Goal: Find specific page/section: Find specific page/section

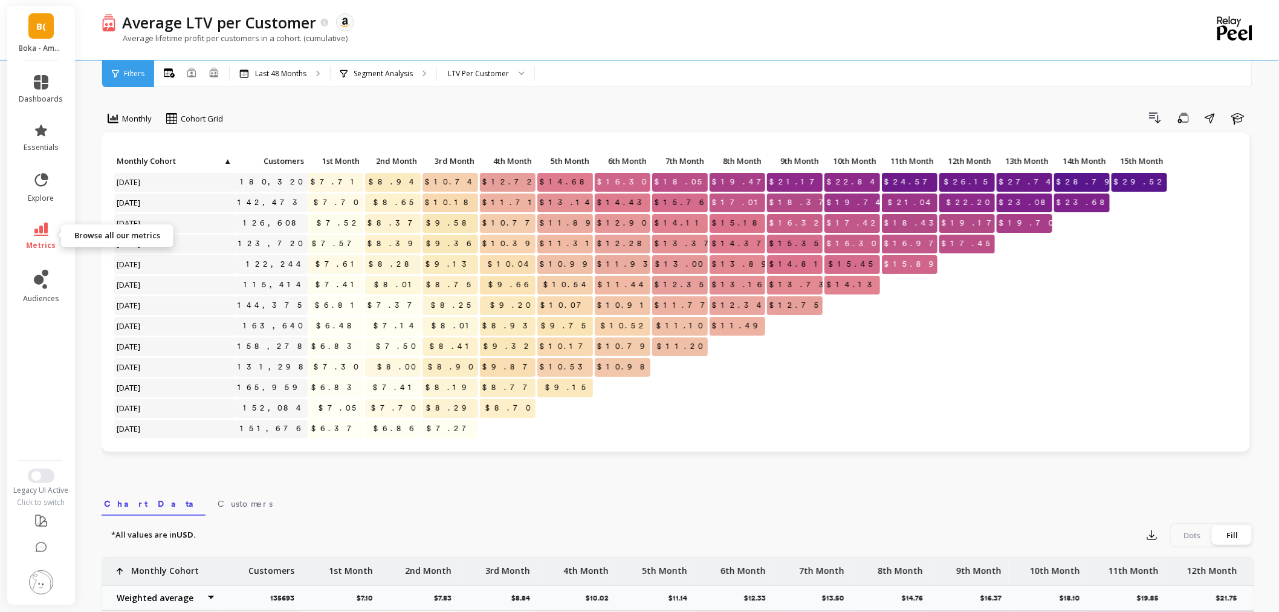
click at [34, 228] on icon at bounding box center [41, 229] width 15 height 13
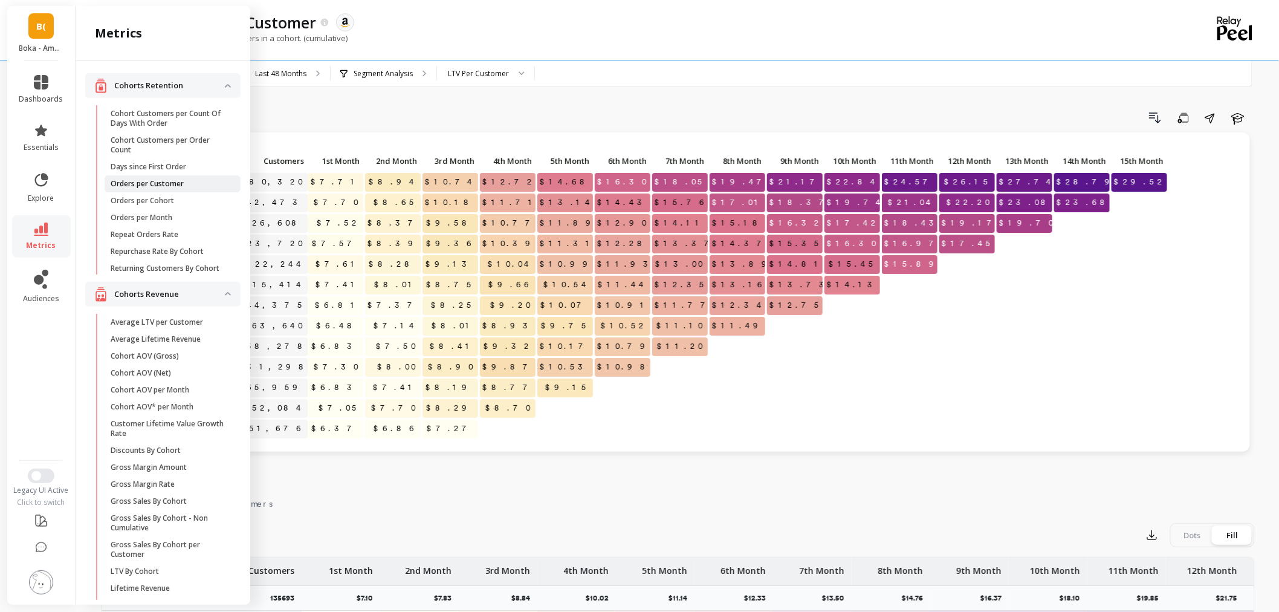
click at [195, 184] on span "Orders per Customer" at bounding box center [168, 184] width 115 height 10
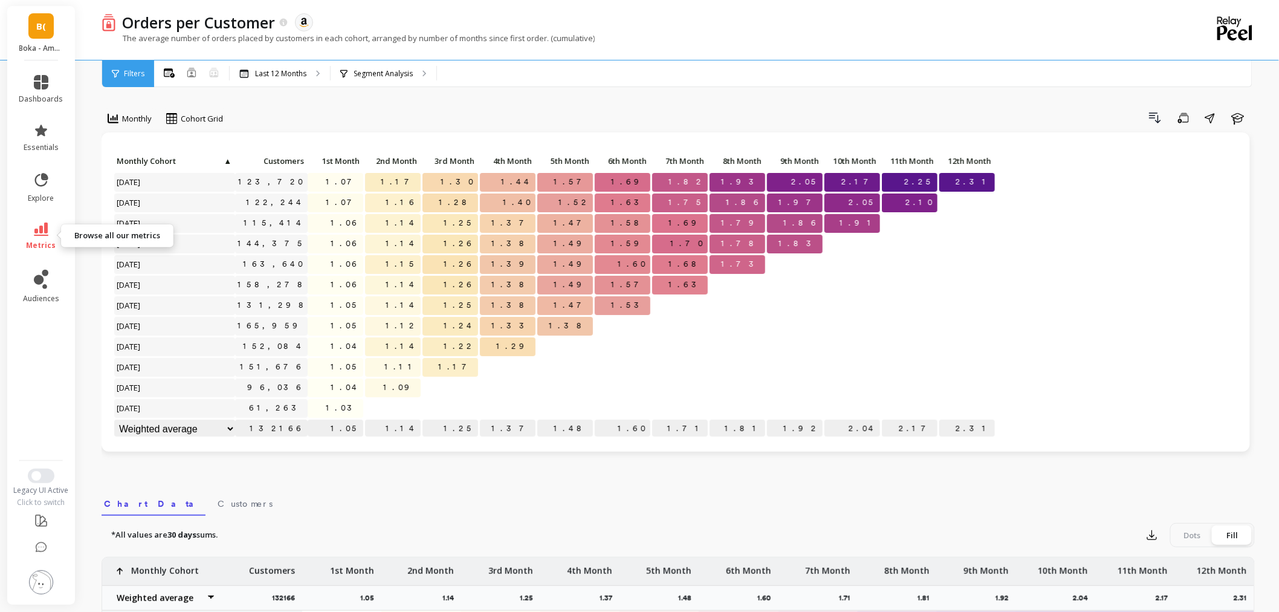
click at [55, 231] on link "metrics" at bounding box center [41, 237] width 44 height 28
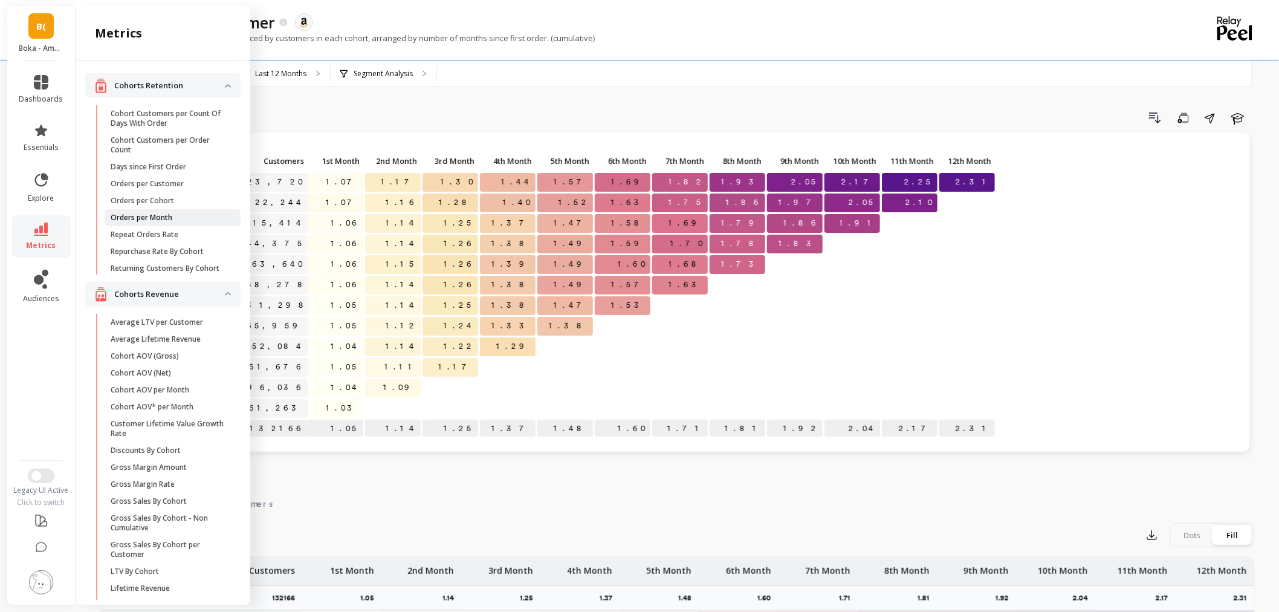
click at [175, 213] on span "Orders per Month" at bounding box center [168, 218] width 115 height 10
